Goal: Task Accomplishment & Management: Use online tool/utility

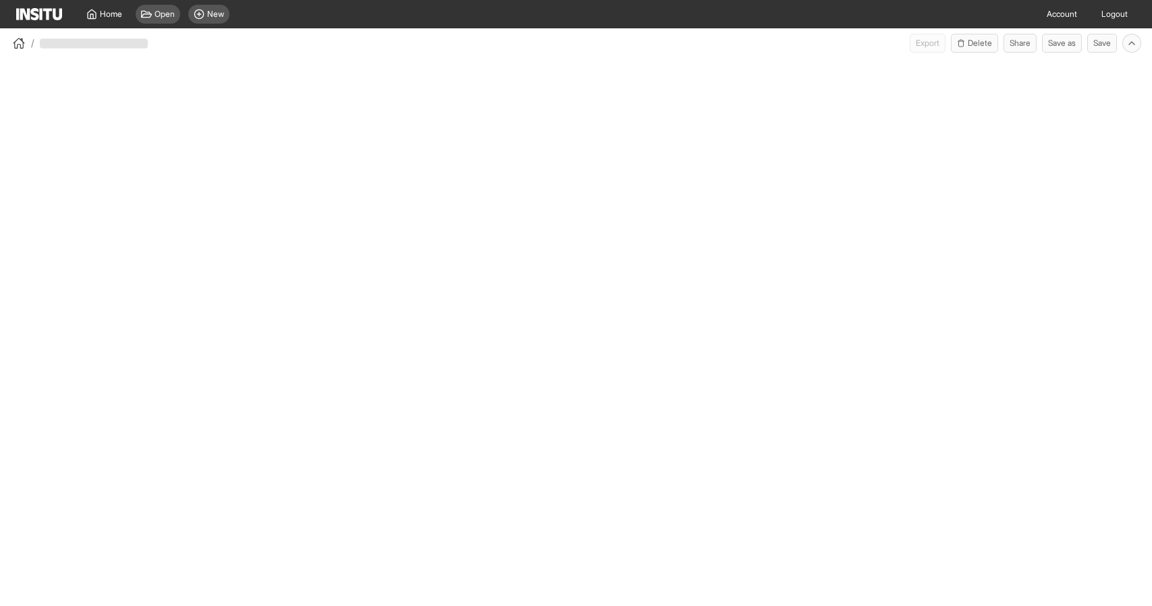
select select "**"
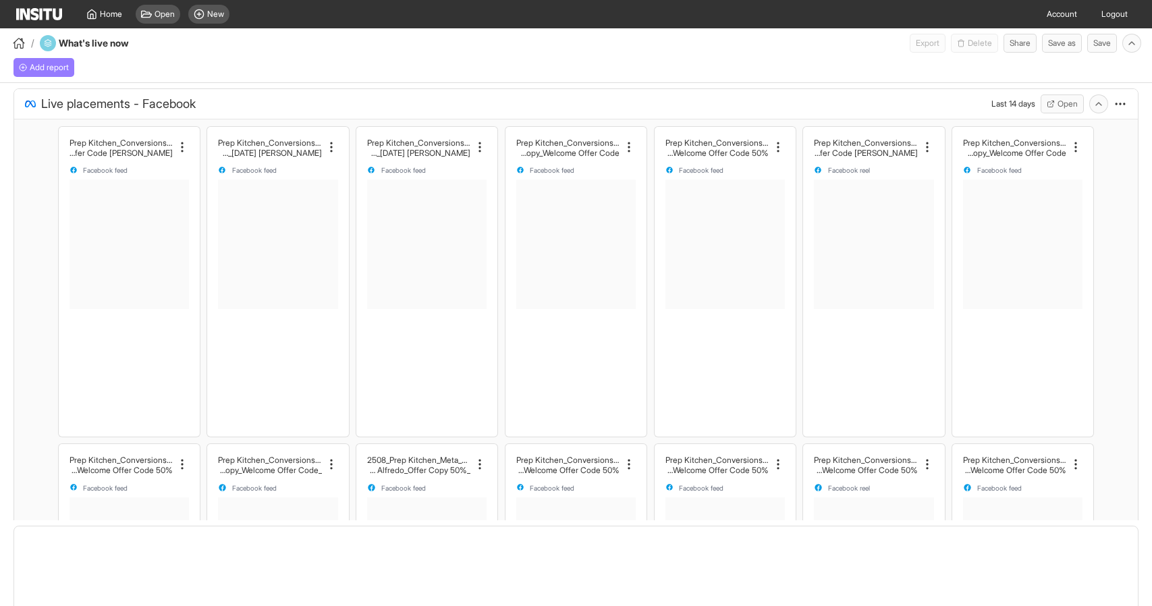
select select "**"
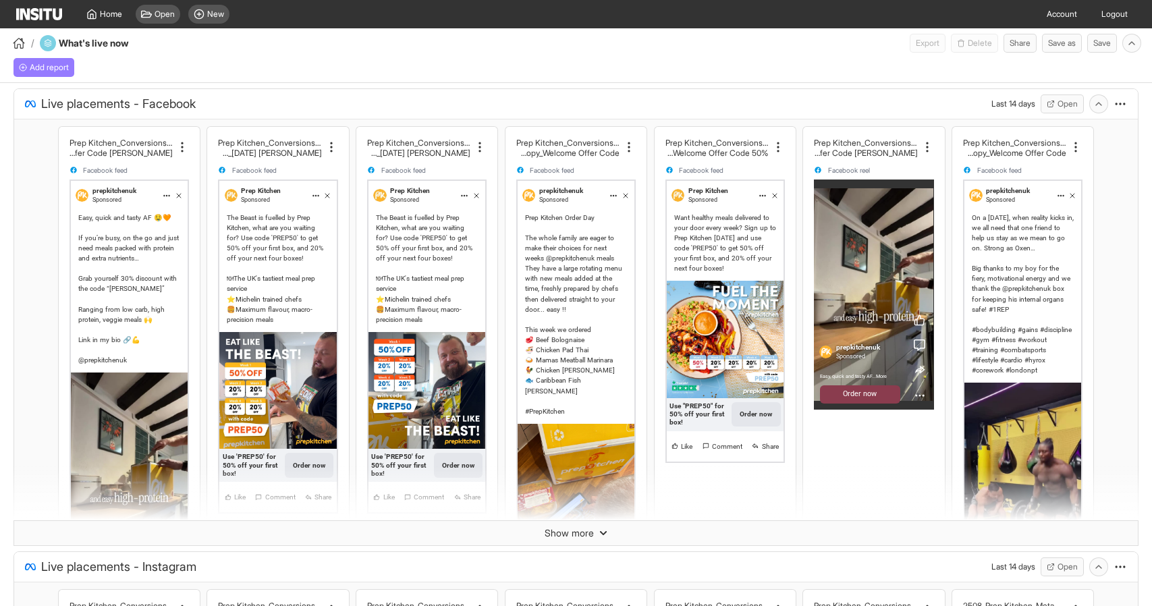
select select "**"
